Goal: Task Accomplishment & Management: Manage account settings

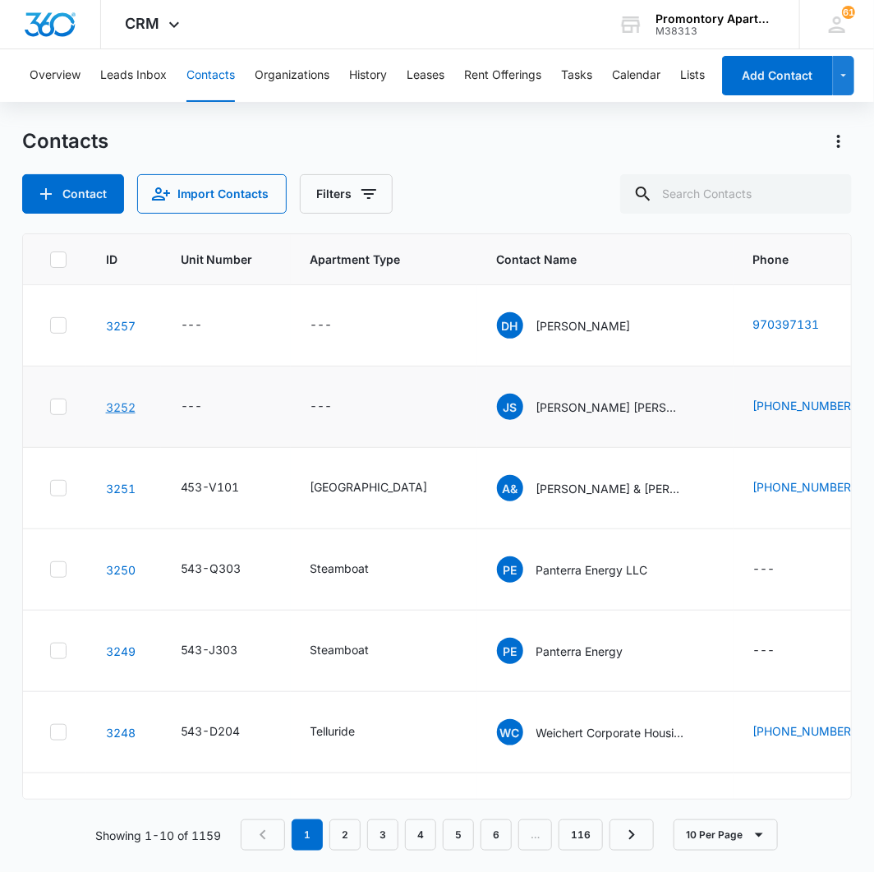
click at [118, 405] on link "3252" at bounding box center [121, 407] width 30 height 14
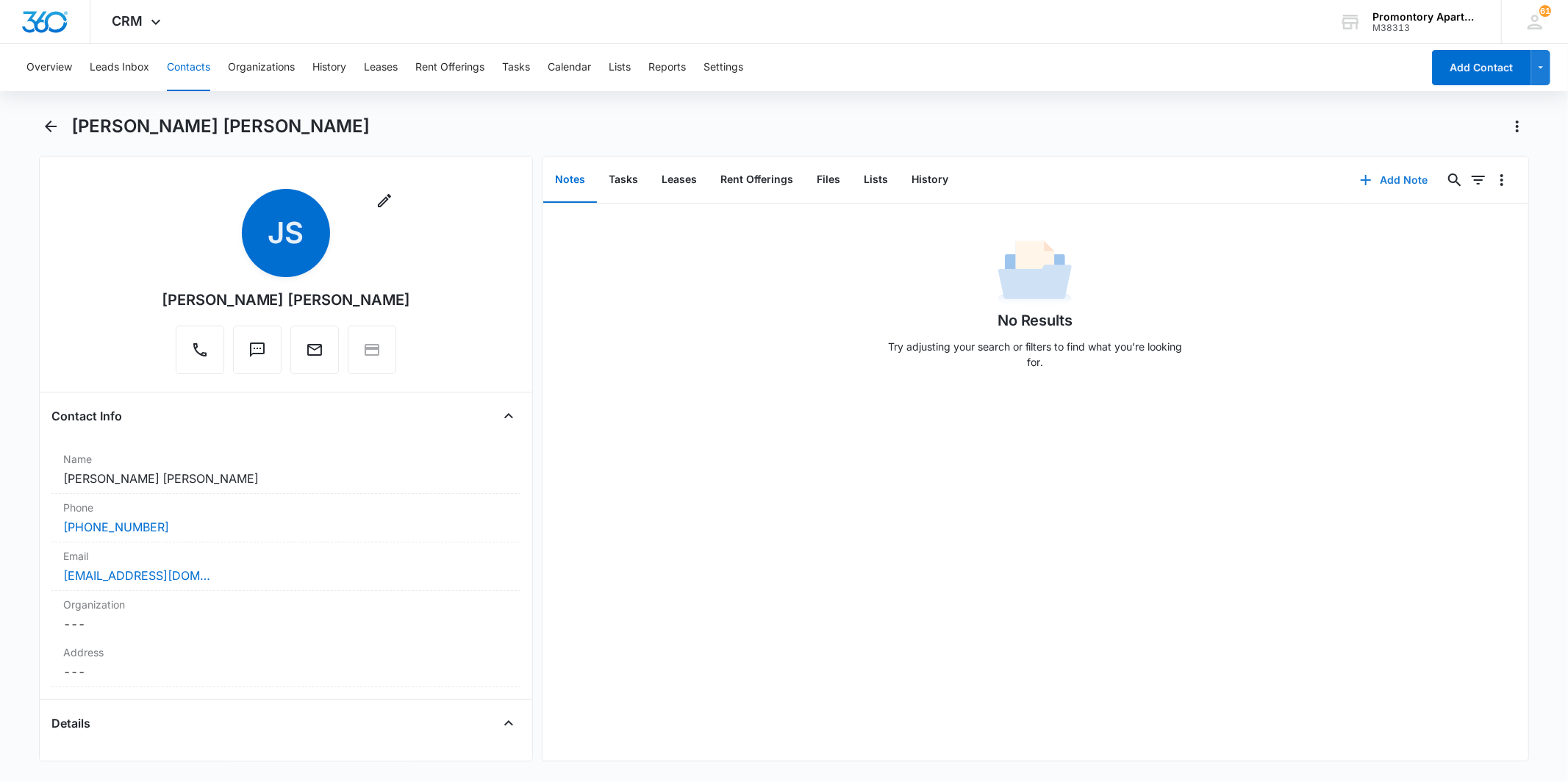
click at [782, 177] on button "Add Note" at bounding box center [1394, 180] width 97 height 35
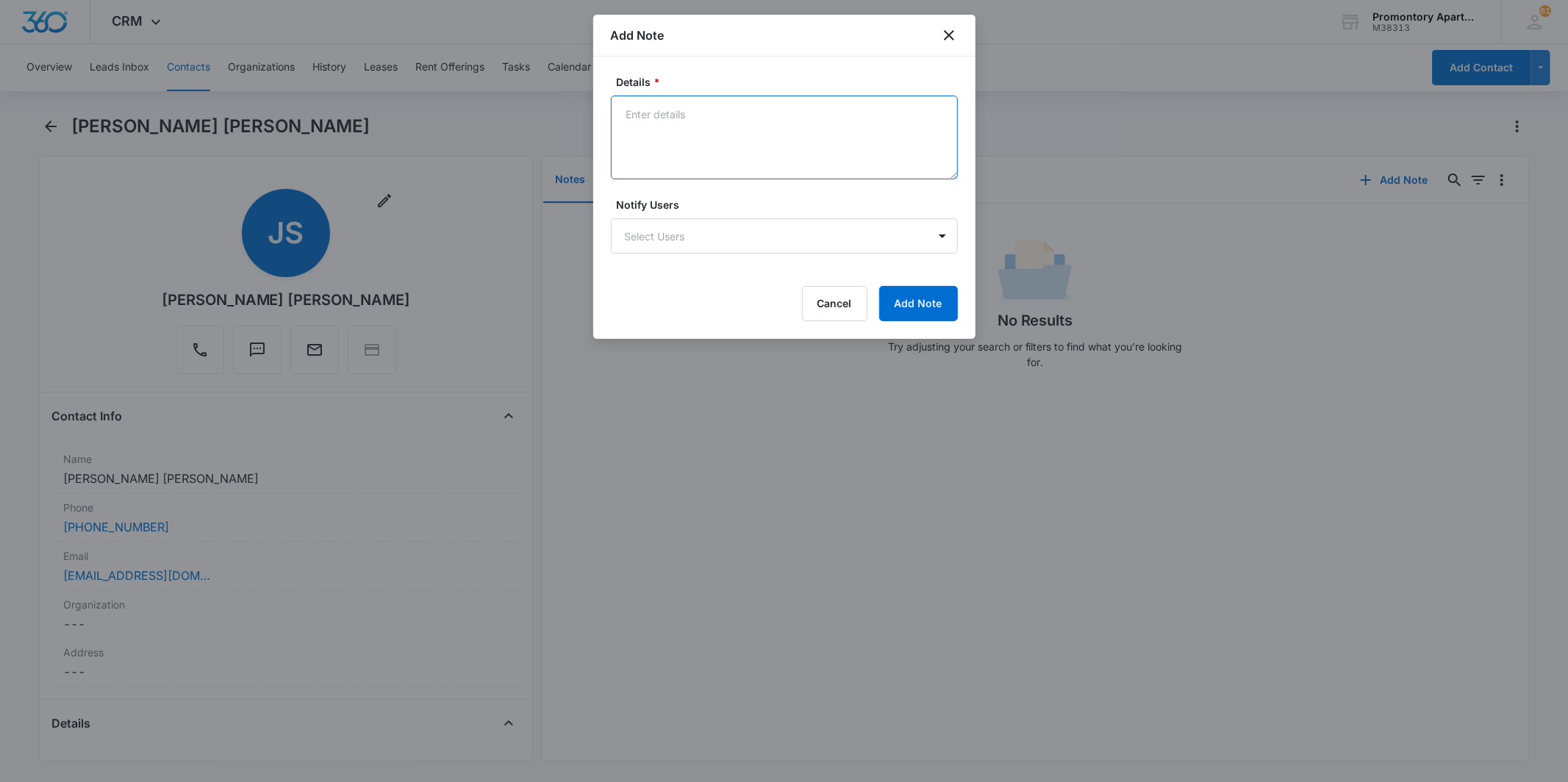
click at [702, 149] on textarea "Details *" at bounding box center [784, 138] width 347 height 84
type textarea "Service animal: Lead therapy"
click at [782, 235] on body "CRM Apps Reputation Websites Forms CRM Email Social Content Intelligence Files …" at bounding box center [784, 391] width 1568 height 782
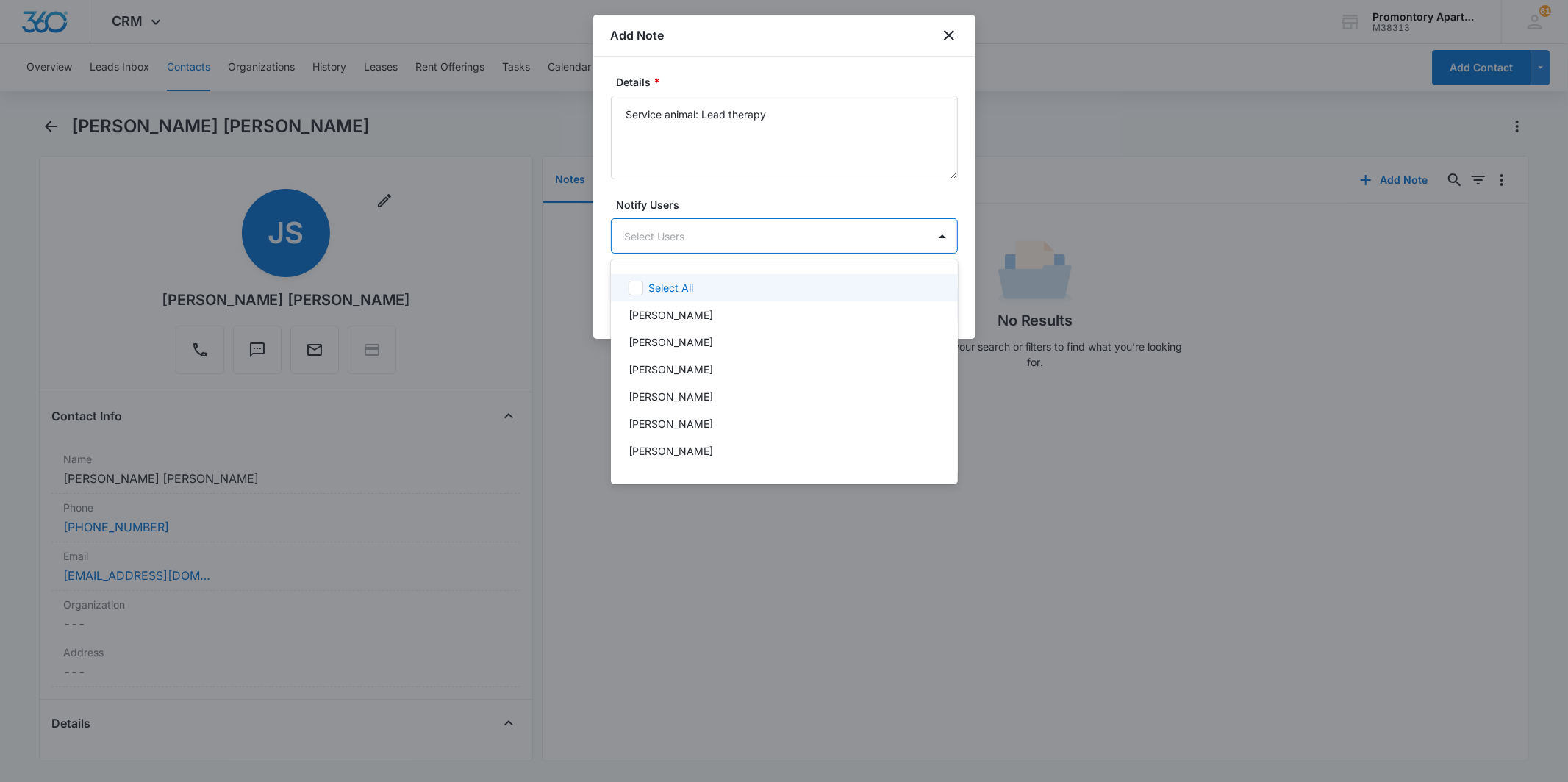
click at [782, 200] on div at bounding box center [784, 391] width 1568 height 782
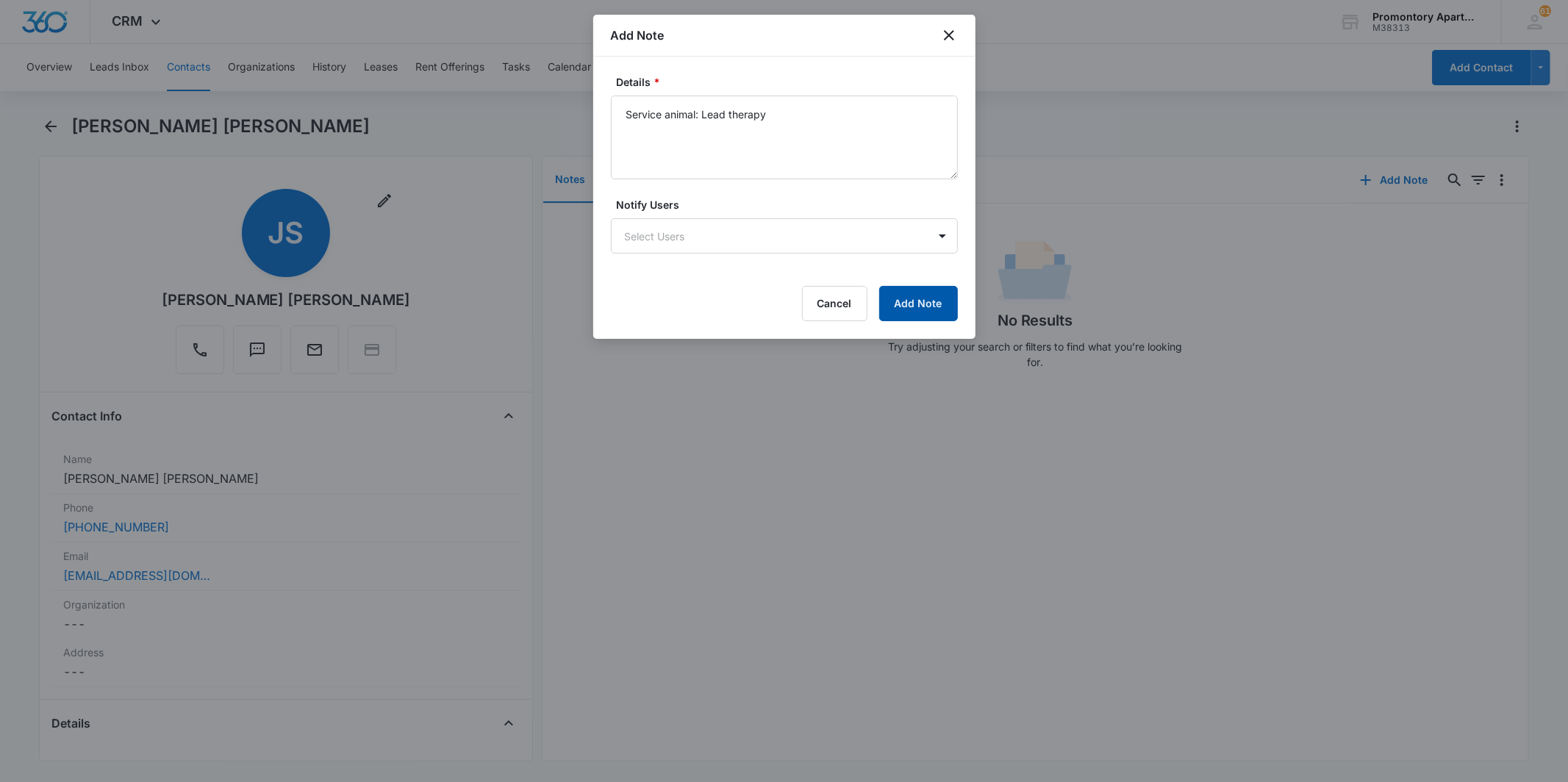
click at [782, 299] on button "Add Note" at bounding box center [919, 303] width 79 height 35
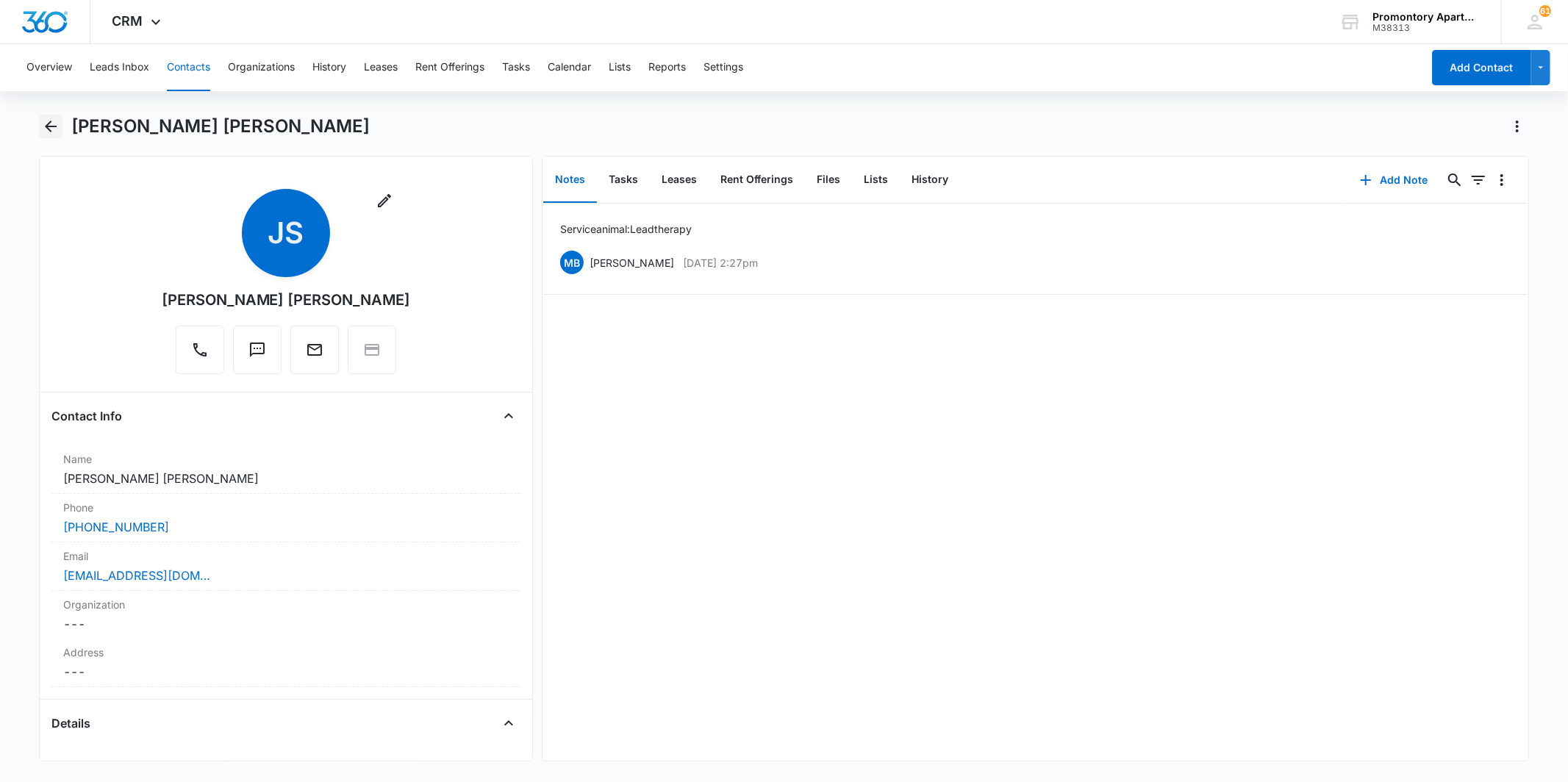
drag, startPoint x: 50, startPoint y: 126, endPoint x: 42, endPoint y: 131, distance: 9.4
click at [48, 127] on icon "Back" at bounding box center [51, 126] width 18 height 18
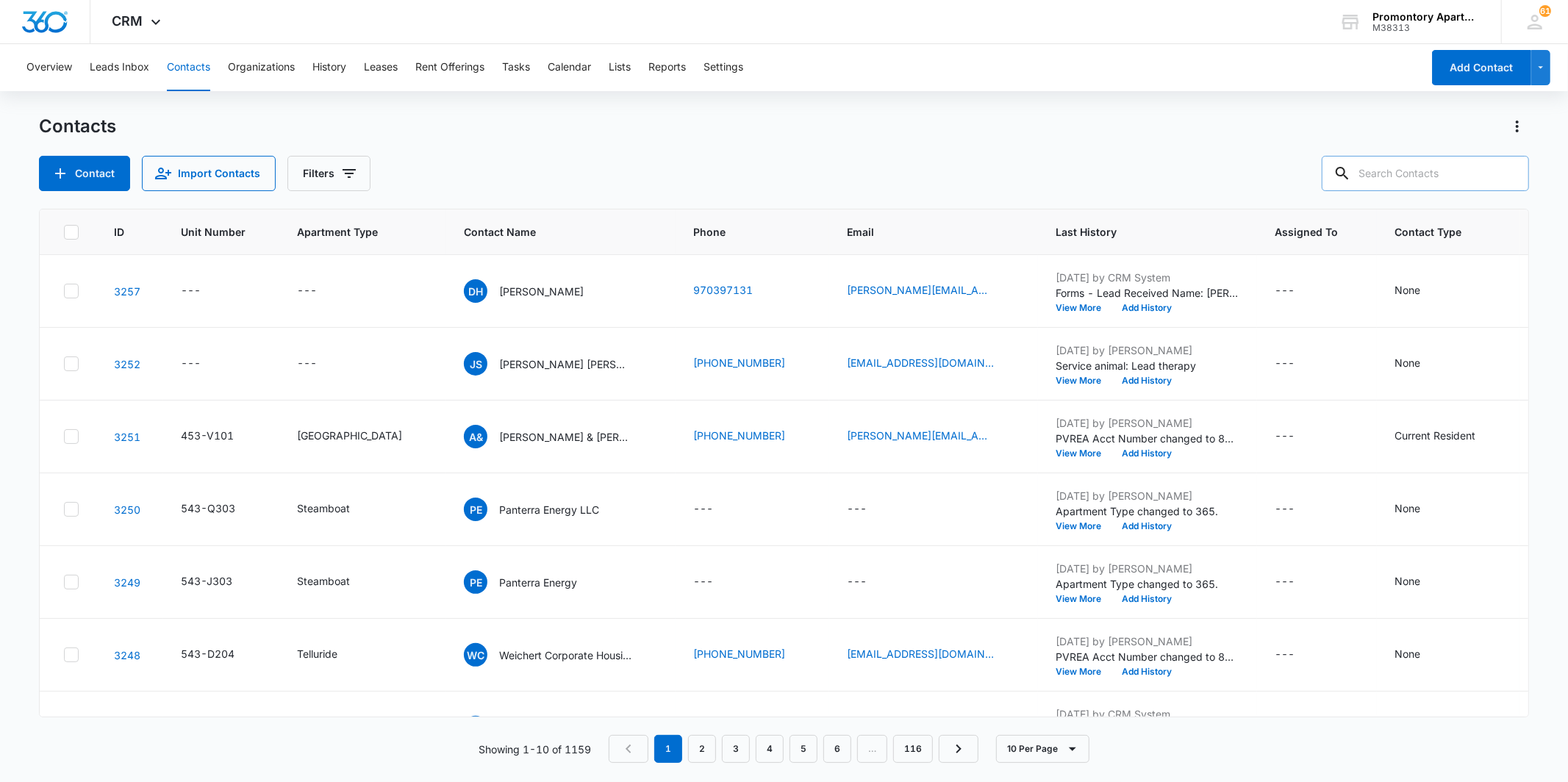
click at [782, 184] on input "text" at bounding box center [1425, 173] width 208 height 35
type input "d208"
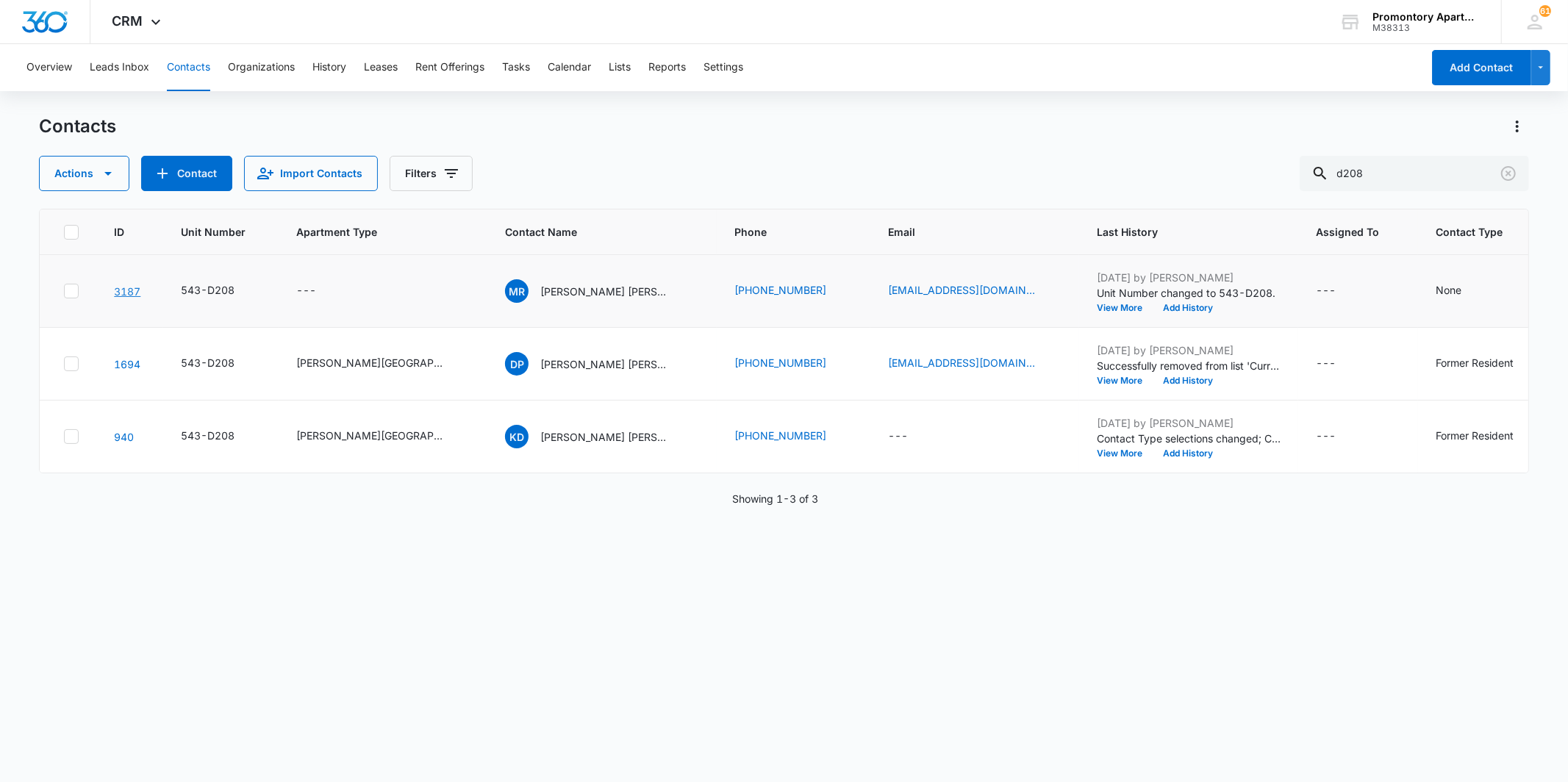
click at [126, 288] on link "3187" at bounding box center [127, 292] width 27 height 13
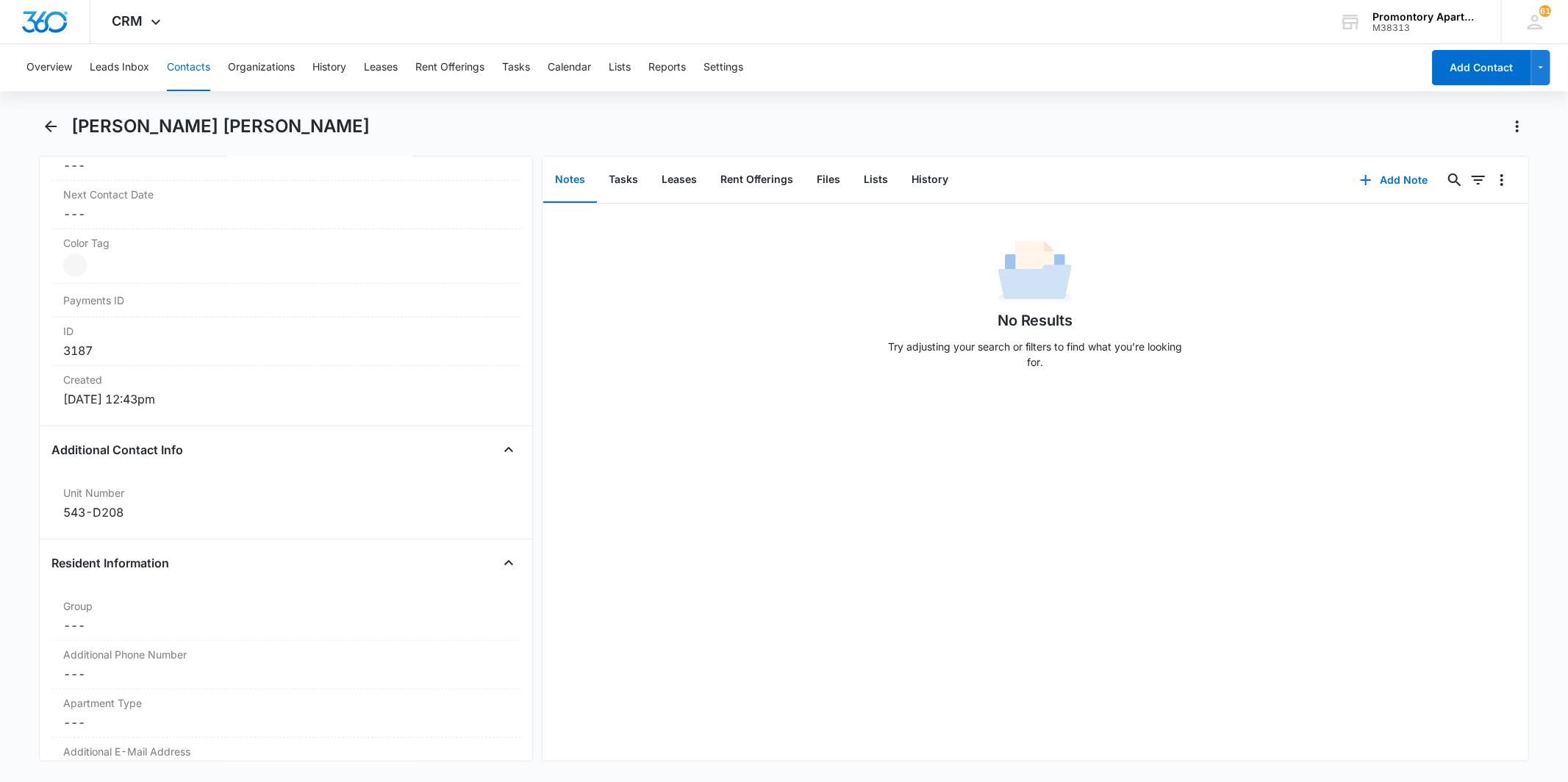
scroll to position [1143, 0]
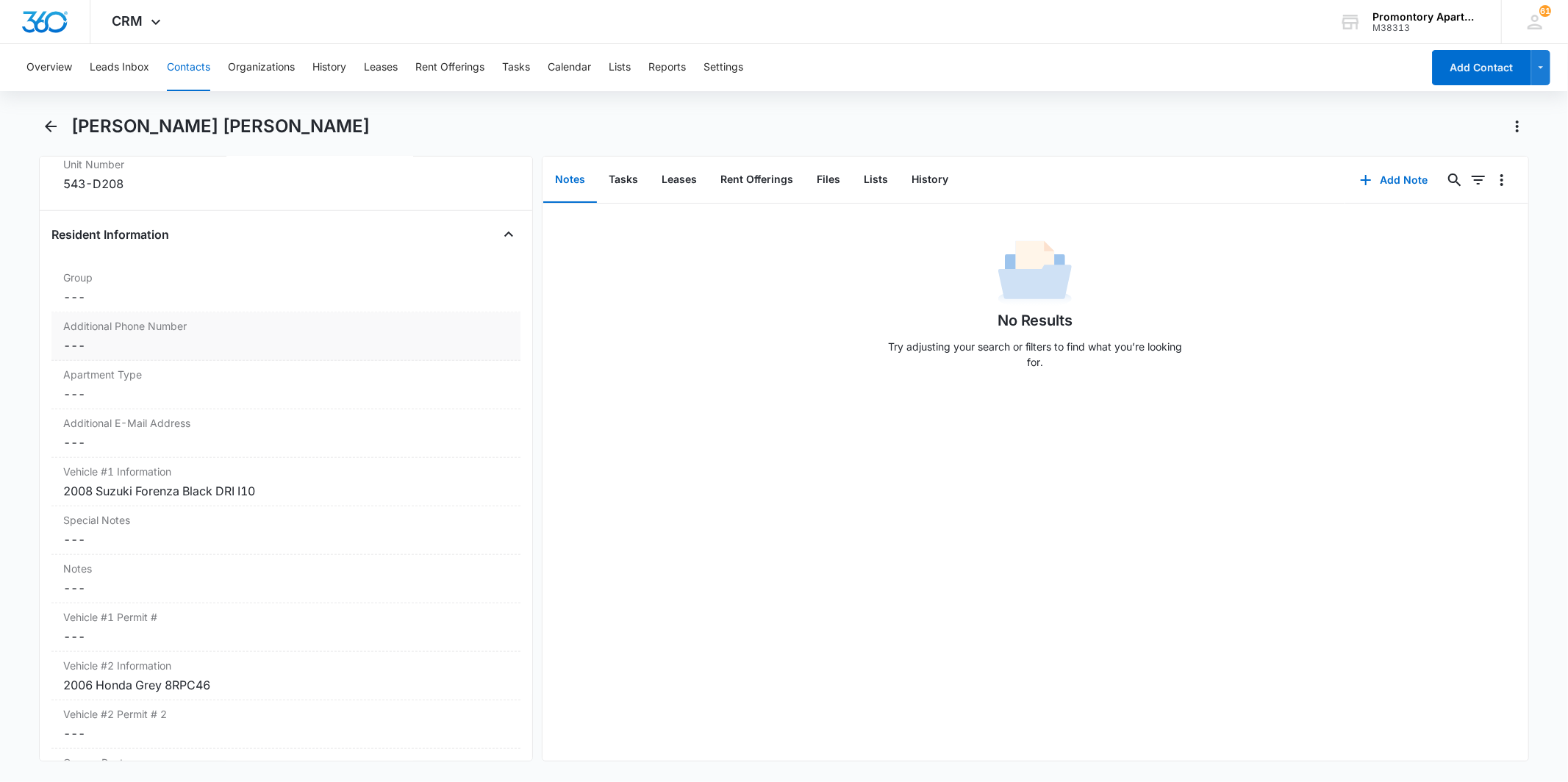
click at [76, 340] on dd "Cancel Save Changes ---" at bounding box center [285, 345] width 445 height 18
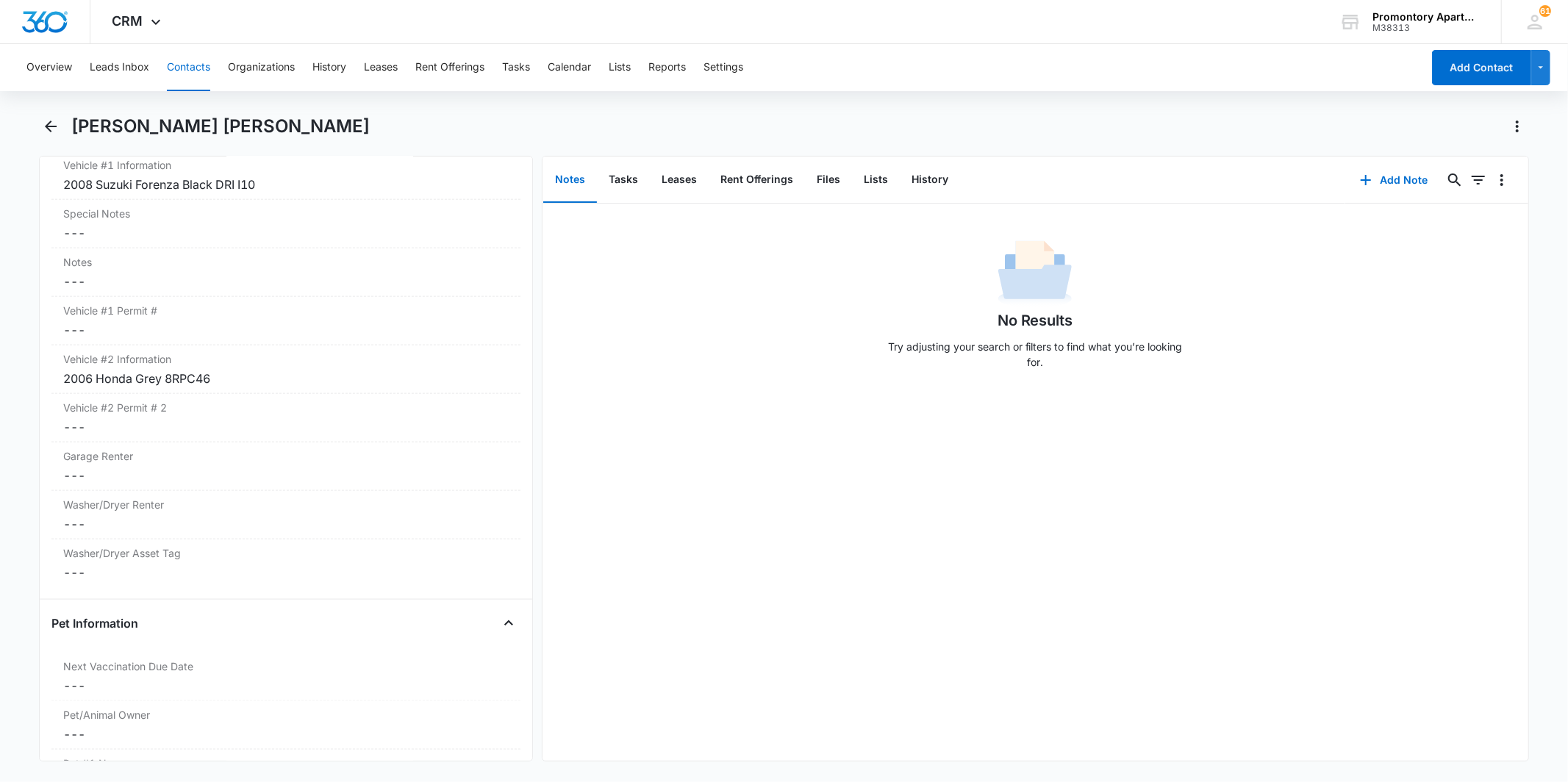
scroll to position [1771, 0]
